Goal: Transaction & Acquisition: Subscribe to service/newsletter

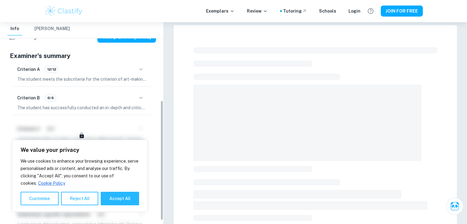
scroll to position [137, 0]
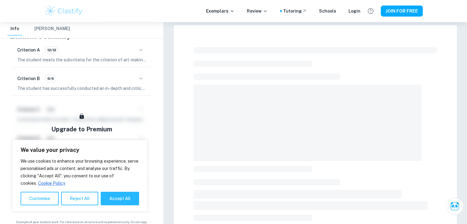
click at [143, 119] on div "Upgrade to Premium To unlock access to all summaries View Plans" at bounding box center [82, 155] width 144 height 114
click at [118, 204] on button "Accept All" at bounding box center [120, 199] width 38 height 14
checkbox input "true"
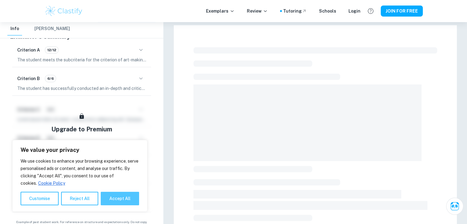
checkbox input "true"
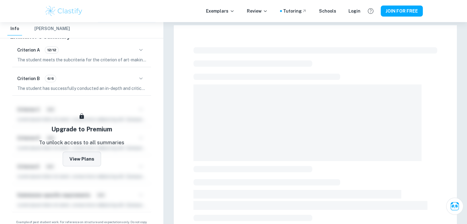
click at [88, 152] on button "View Plans" at bounding box center [82, 159] width 38 height 15
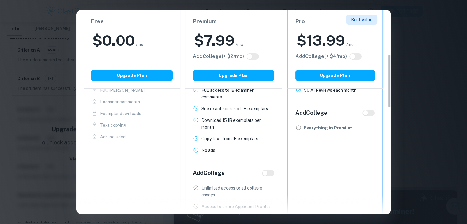
scroll to position [172, 0]
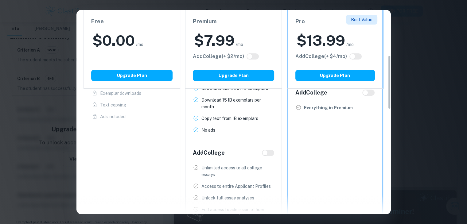
click at [410, 11] on div "Easily Ace Your IB Coursework & Crush College Essays. Get Clastify Premium Get …" at bounding box center [233, 112] width 467 height 224
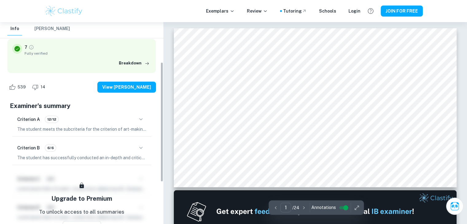
scroll to position [66, 0]
